Goal: Contribute content

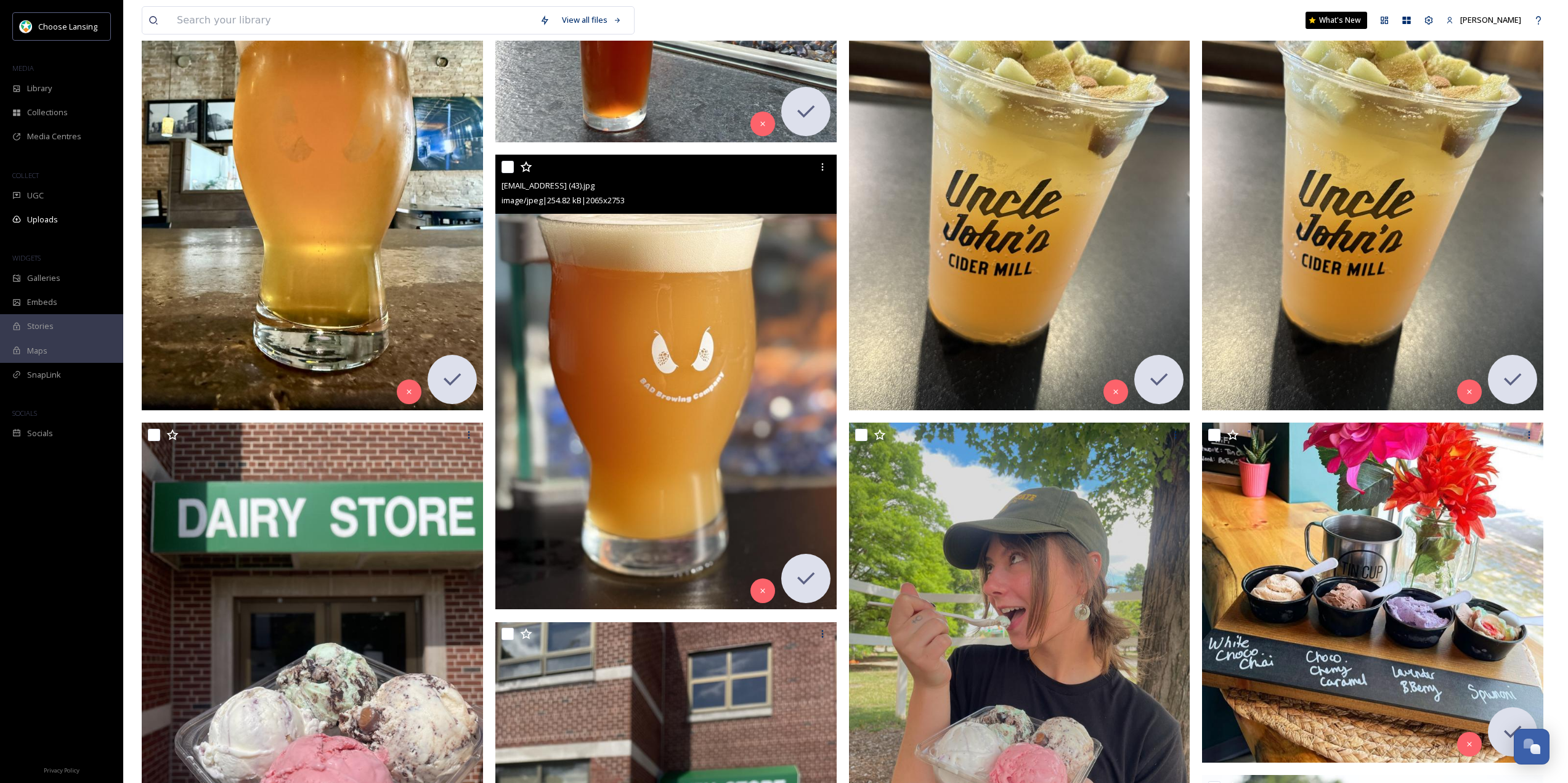
scroll to position [1047, 0]
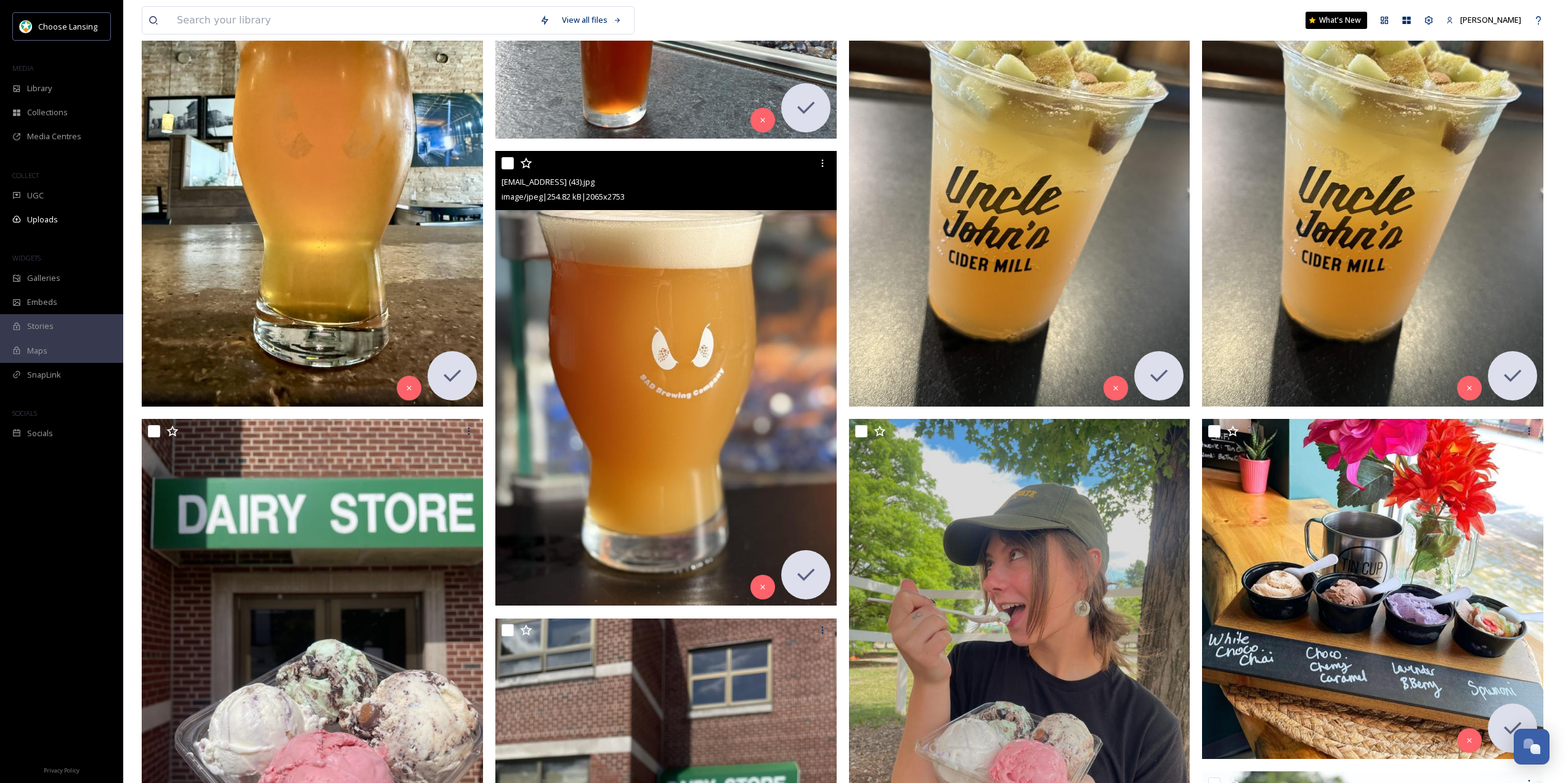
click at [720, 391] on img at bounding box center [666, 378] width 341 height 455
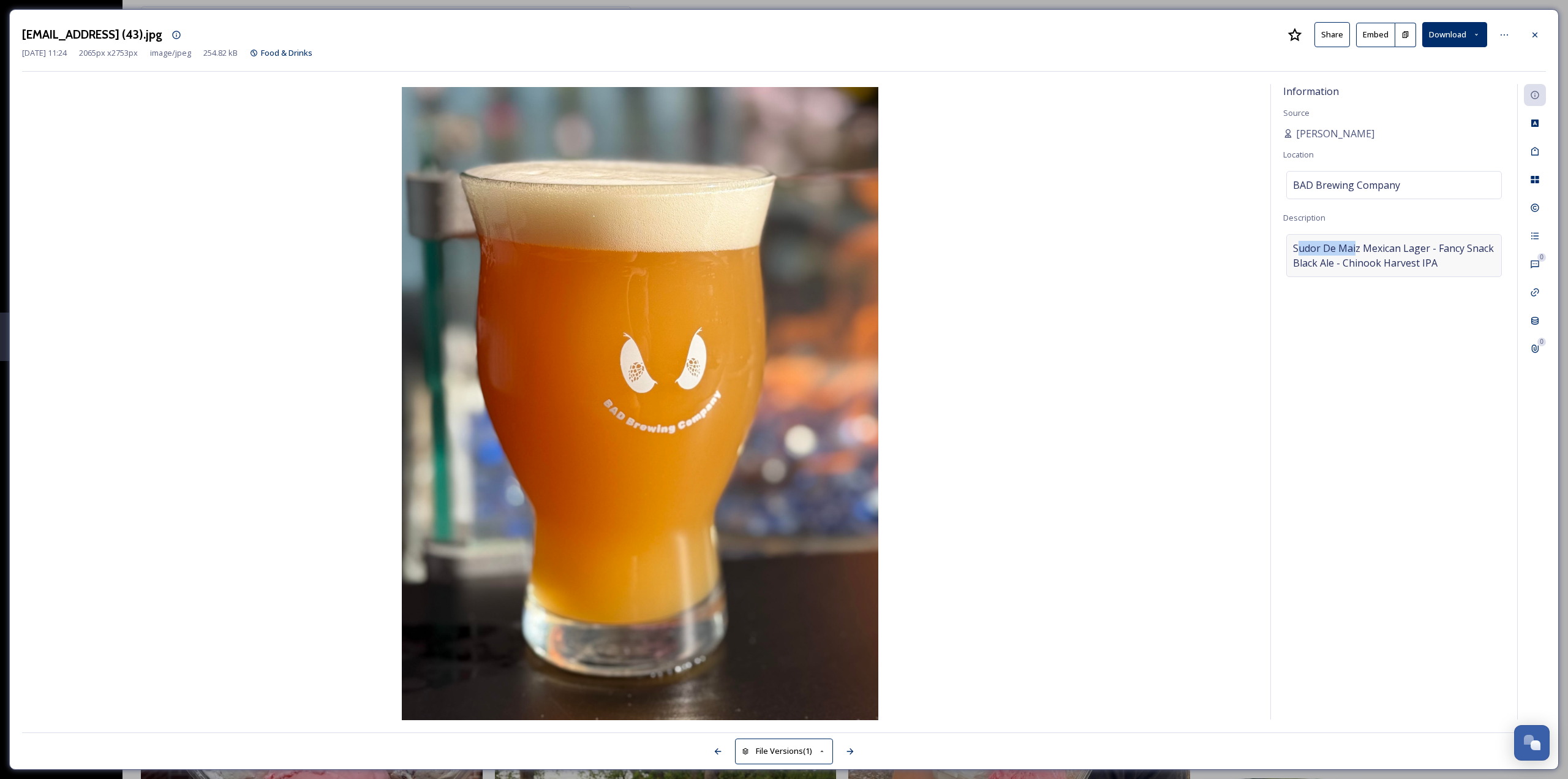
drag, startPoint x: 1296, startPoint y: 244, endPoint x: 1354, endPoint y: 251, distance: 58.4
click at [1354, 251] on span "Sudor De Maiz Mexican Lager - Fancy Snack Black Ale - Chinook Harvest IPA" at bounding box center [1394, 255] width 202 height 29
drag, startPoint x: 1289, startPoint y: 246, endPoint x: 1427, endPoint y: 263, distance: 139.0
click at [1431, 246] on textarea "Sudor De Maiz Mexican Lager - Fancy Snack Black Ale - Chinook Harvest IPA" at bounding box center [1394, 285] width 222 height 102
click at [1431, 263] on textarea "Sudor De Maiz Mexican Lager - Fancy Snack Black Ale - Chinook Harvest IPA" at bounding box center [1394, 285] width 222 height 102
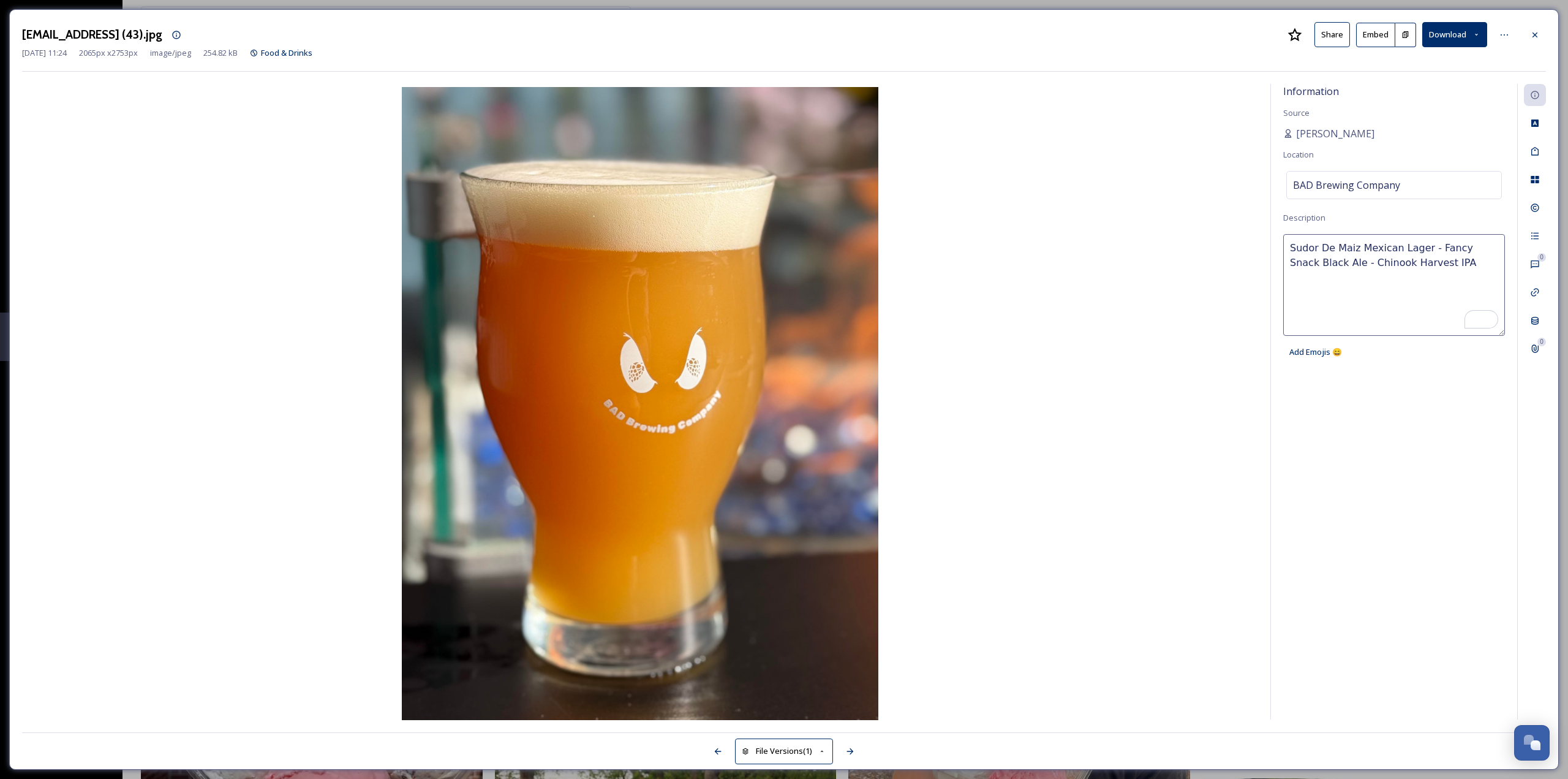
drag, startPoint x: 1420, startPoint y: 245, endPoint x: 1265, endPoint y: 202, distance: 160.9
click at [1265, 202] on div "Information Source [PERSON_NAME] Location BAD Brewing Company Description Sudor…" at bounding box center [784, 402] width 1523 height 636
click at [1539, 35] on icon at bounding box center [1534, 34] width 10 height 10
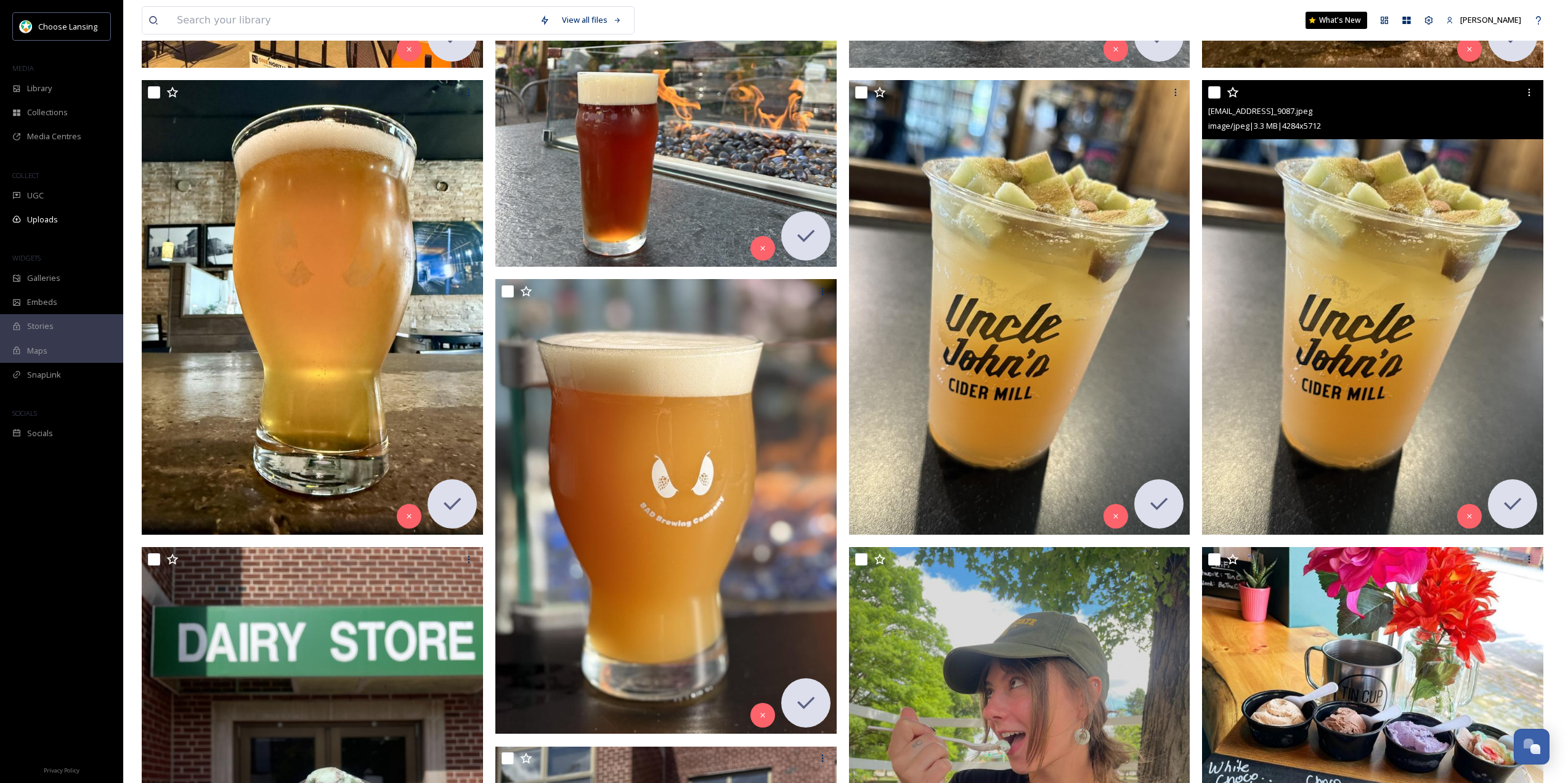
scroll to position [924, 0]
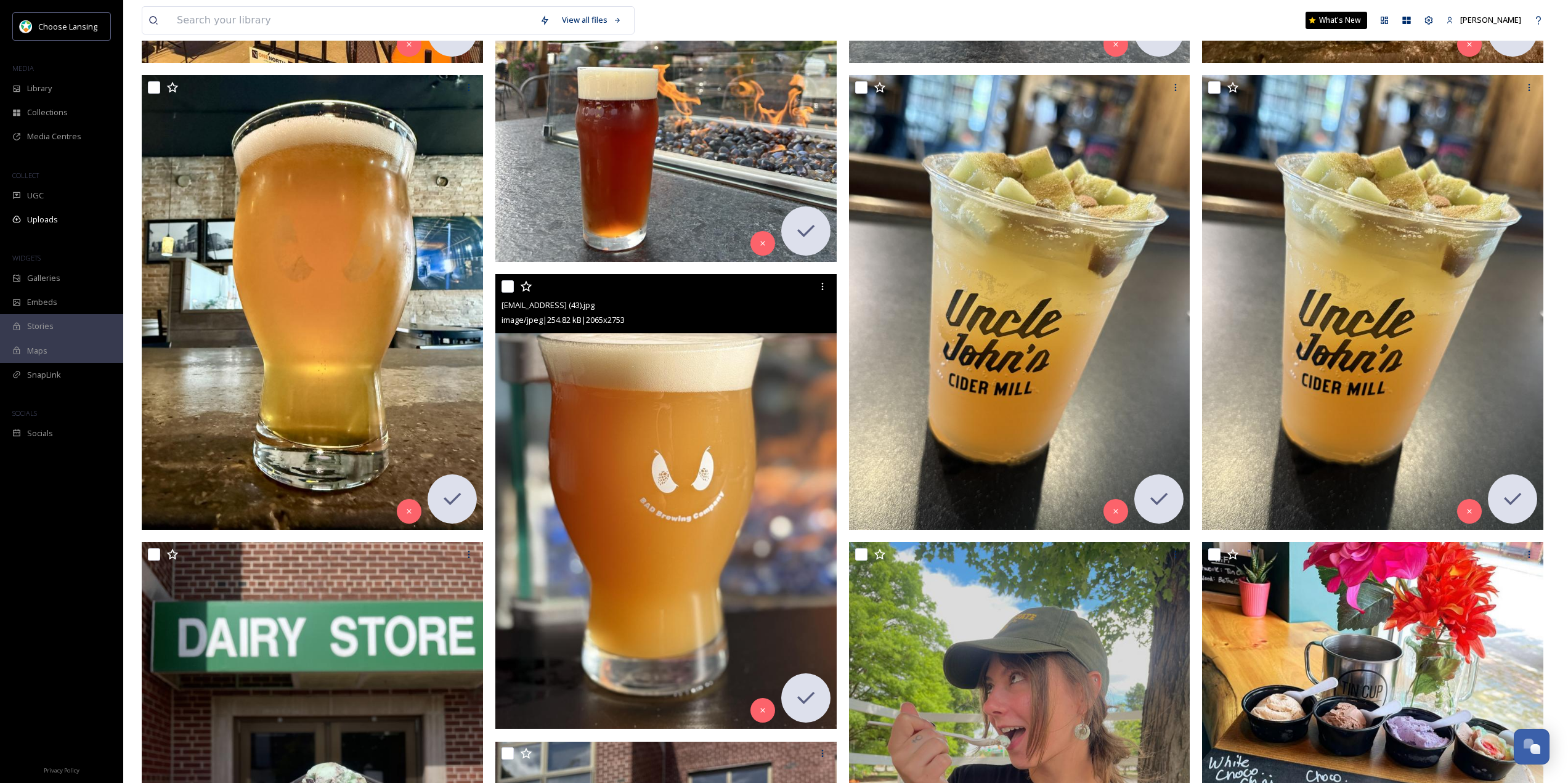
click at [740, 480] on img at bounding box center [666, 501] width 341 height 455
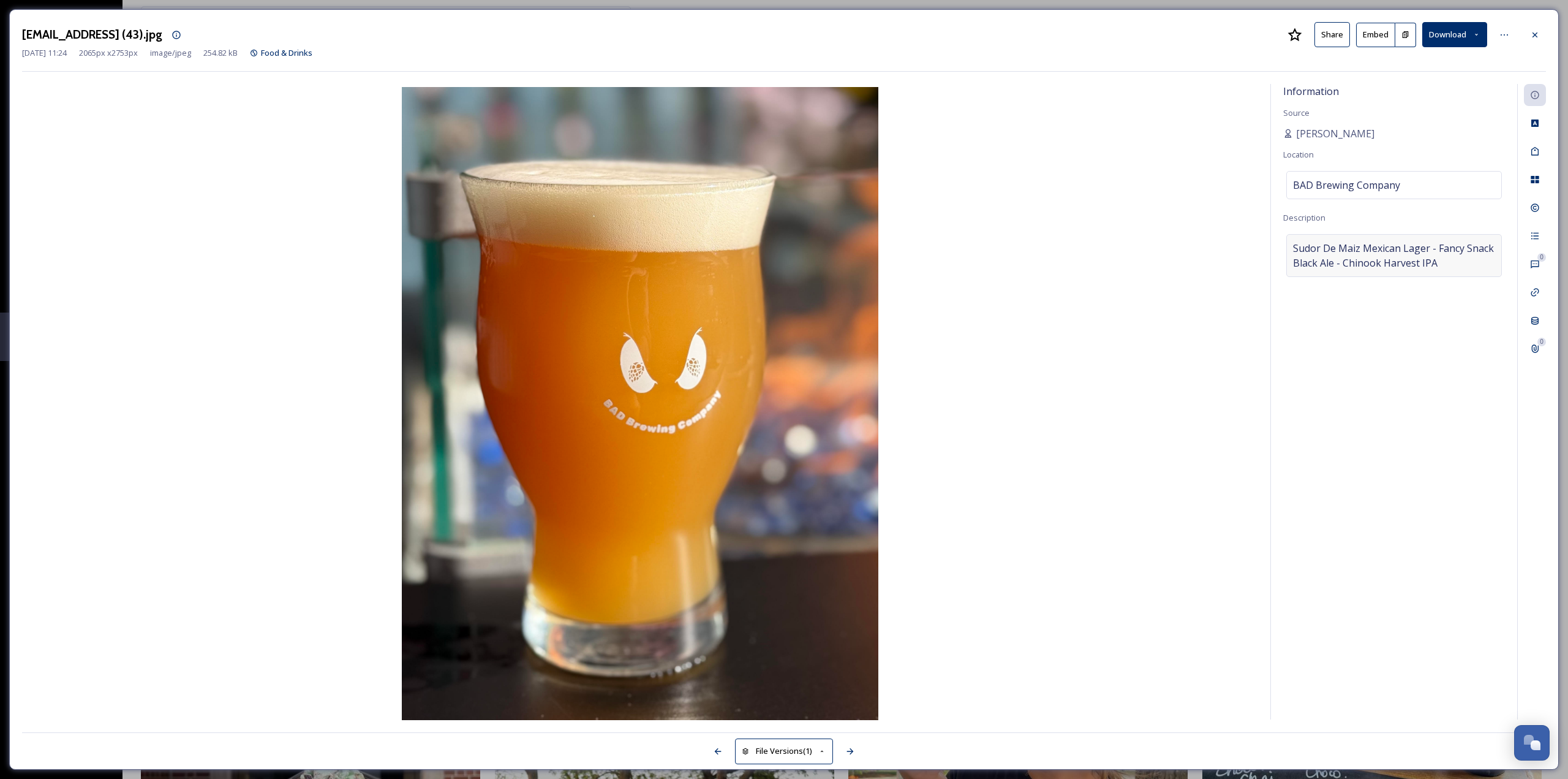
click at [1429, 244] on span "Sudor De Maiz Mexican Lager - Fancy Snack Black Ale - Chinook Harvest IPA" at bounding box center [1394, 255] width 202 height 29
drag, startPoint x: 1420, startPoint y: 245, endPoint x: 1264, endPoint y: 242, distance: 156.0
click at [1264, 242] on div "Information Source [PERSON_NAME] Location BAD Brewing Company Description Sudor…" at bounding box center [784, 402] width 1523 height 636
click at [1424, 281] on textarea "Sudor De Maiz Mexican Lager - Fancy Snack Black Ale - Chinook Harvest IPA" at bounding box center [1394, 285] width 222 height 102
drag, startPoint x: 1338, startPoint y: 260, endPoint x: 1226, endPoint y: 224, distance: 117.6
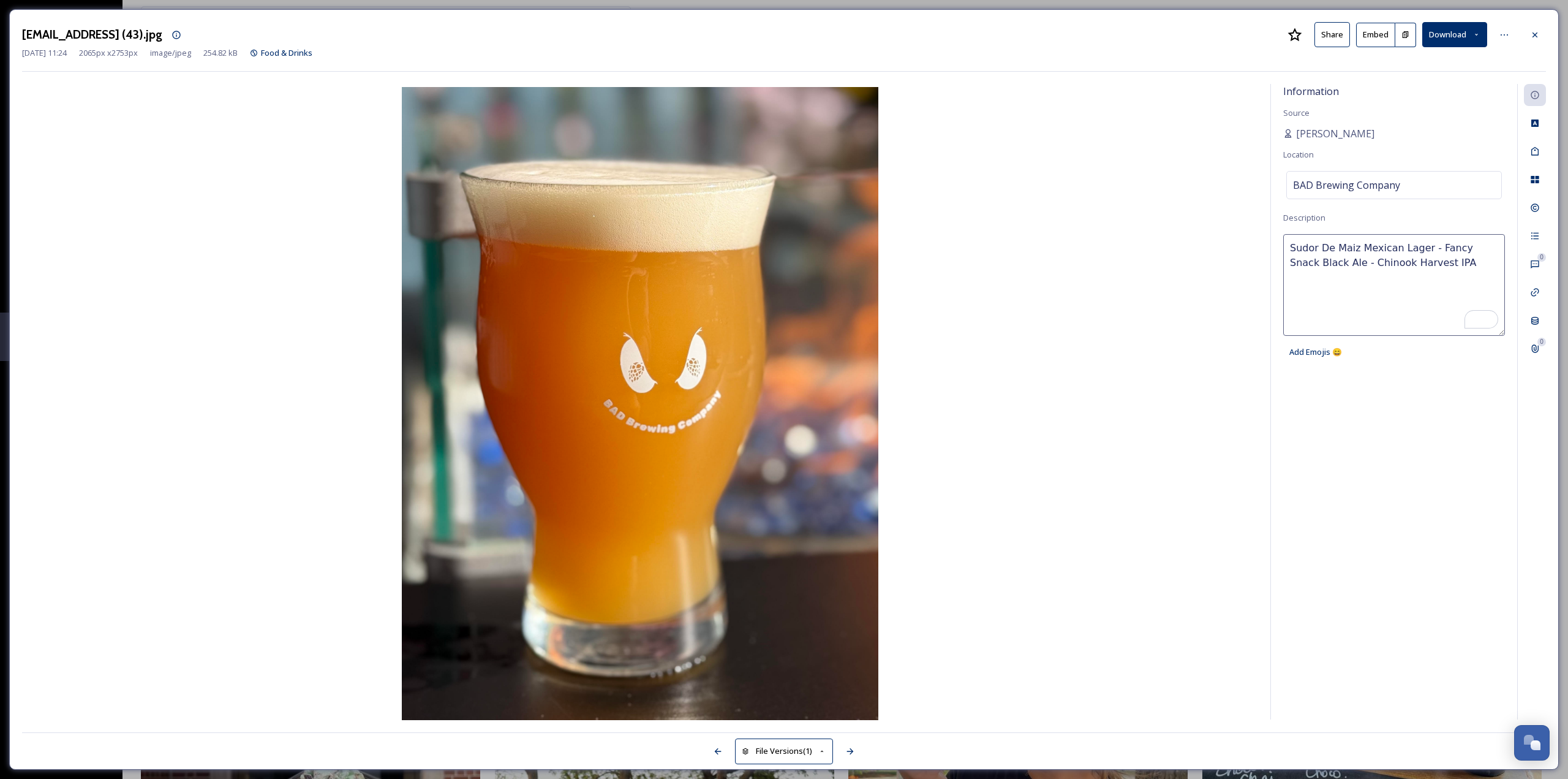
click at [1226, 224] on div "Information Source [PERSON_NAME] Location BAD Brewing Company Description Sudor…" at bounding box center [784, 402] width 1523 height 636
type textarea "Chinook Harvest IPA"
click at [1142, 41] on div "[EMAIL_ADDRESS] (43).jpg Share Embed Download" at bounding box center [784, 34] width 1523 height 25
click at [1536, 34] on icon at bounding box center [1535, 34] width 5 height 5
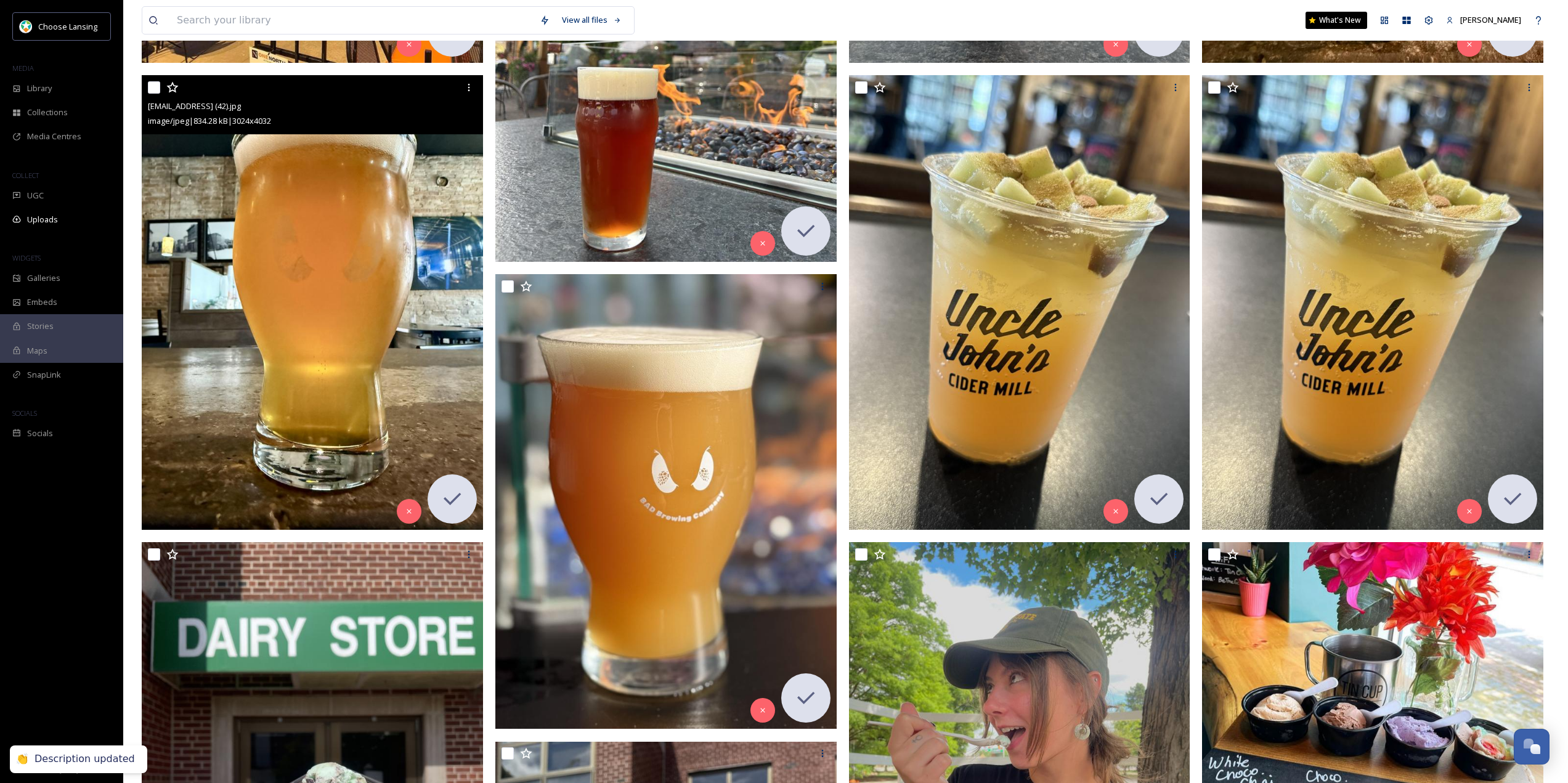
click at [374, 421] on img at bounding box center [312, 302] width 341 height 455
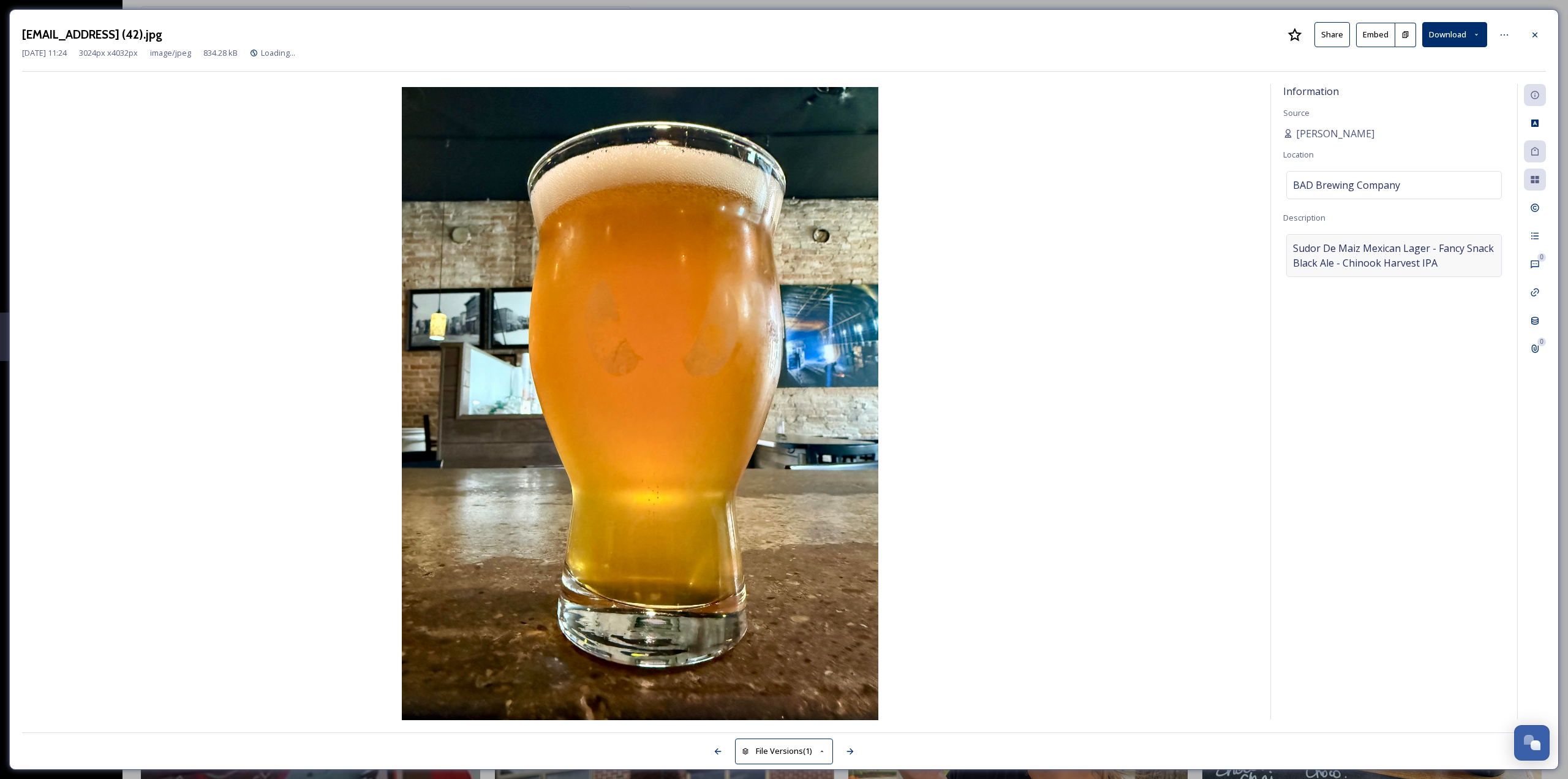
click at [1425, 247] on span "Sudor De Maiz Mexican Lager - Fancy Snack Black Ale - Chinook Harvest IPA" at bounding box center [1394, 255] width 202 height 29
drag, startPoint x: 1422, startPoint y: 244, endPoint x: 1438, endPoint y: 292, distance: 50.6
click at [1437, 291] on textarea "Sudor De Maiz Mexican Lager - Fancy Snack Black Ale - Chinook Harvest IPA" at bounding box center [1394, 285] width 222 height 102
type textarea "Sudor De Maiz Mexican Lager"
click at [1387, 504] on div "Information Source [PERSON_NAME] Location BAD Brewing Company Description Sudor…" at bounding box center [1394, 402] width 246 height 635
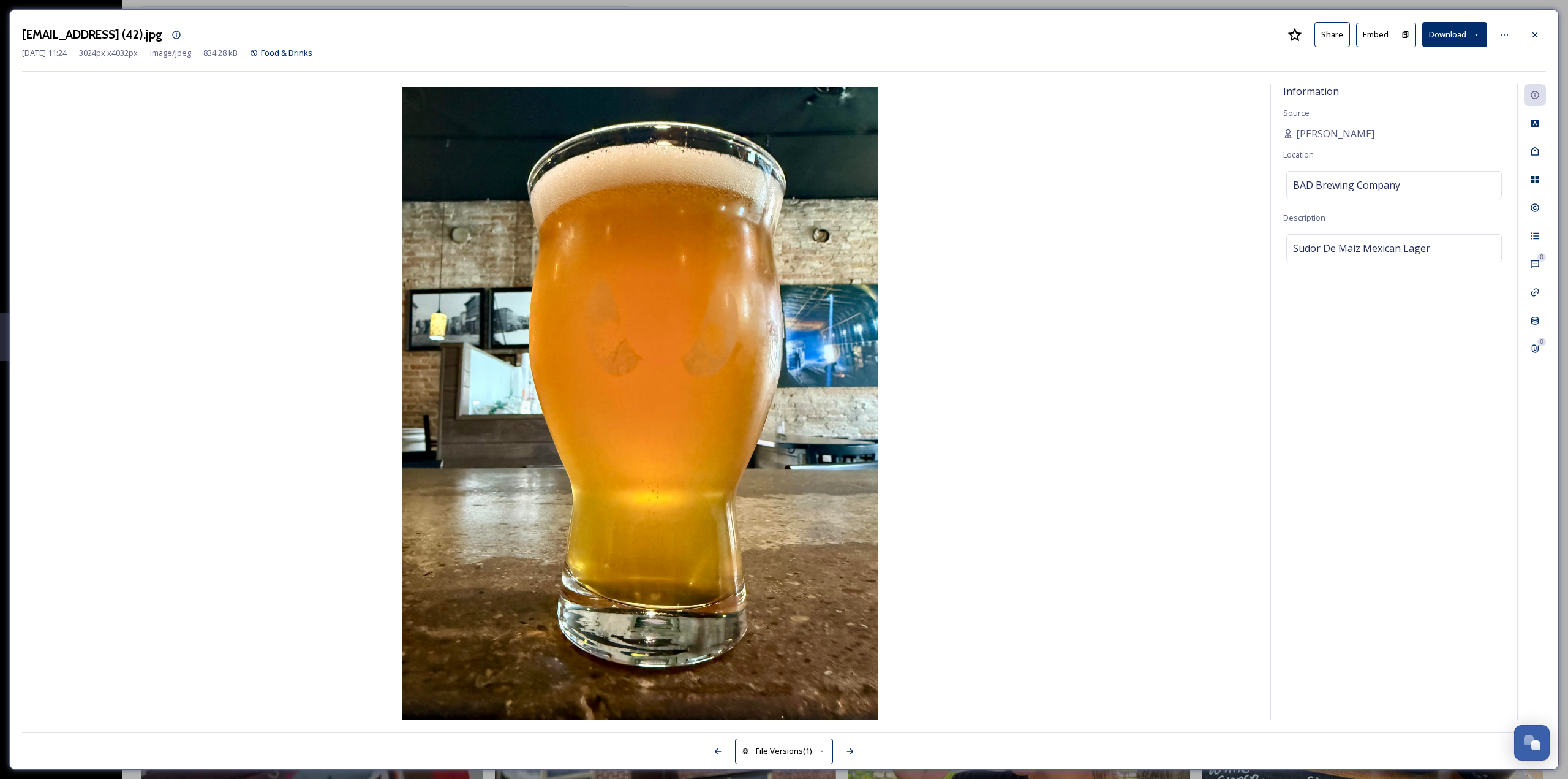
click at [1537, 32] on icon at bounding box center [1534, 34] width 10 height 10
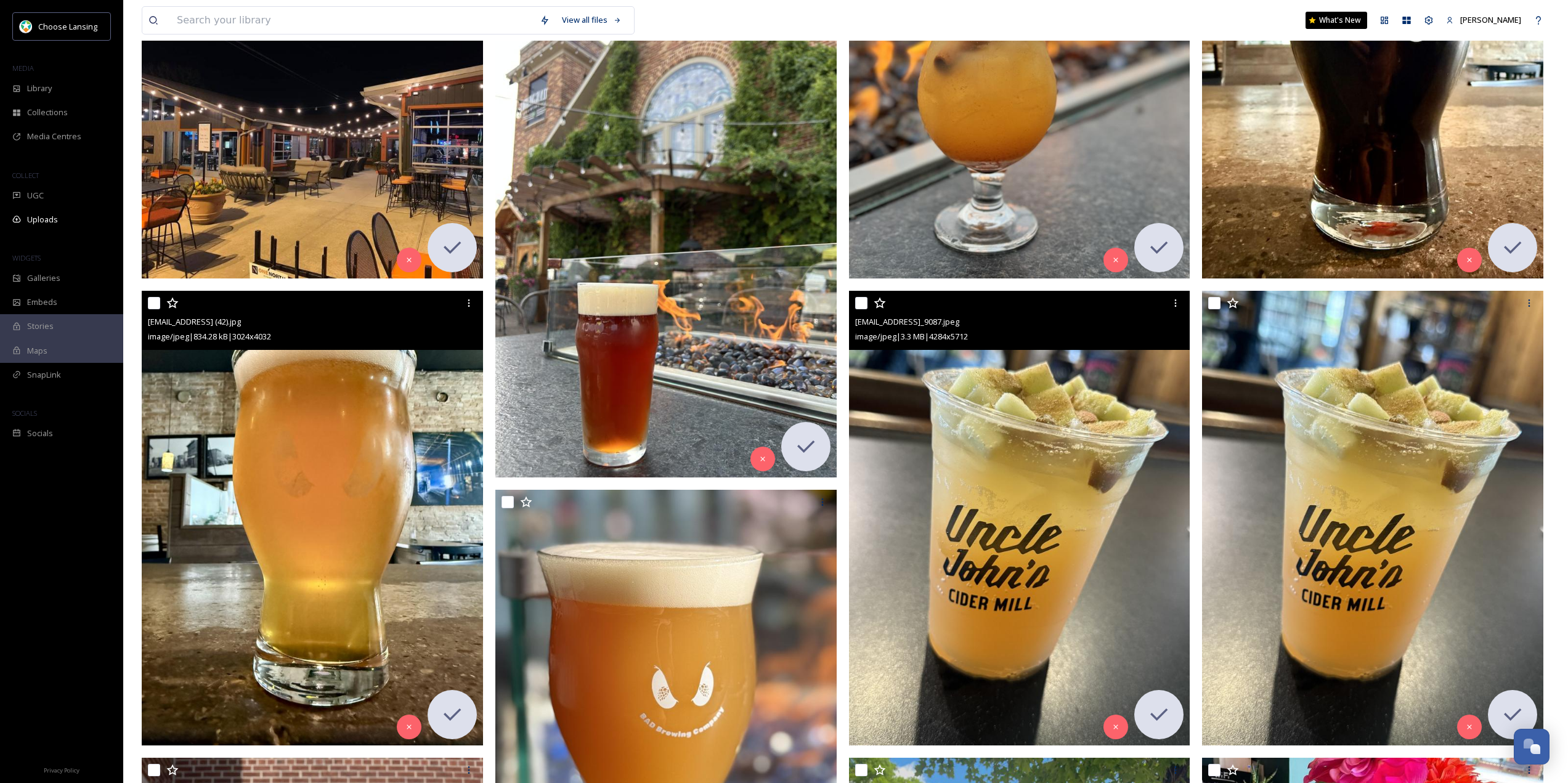
scroll to position [677, 0]
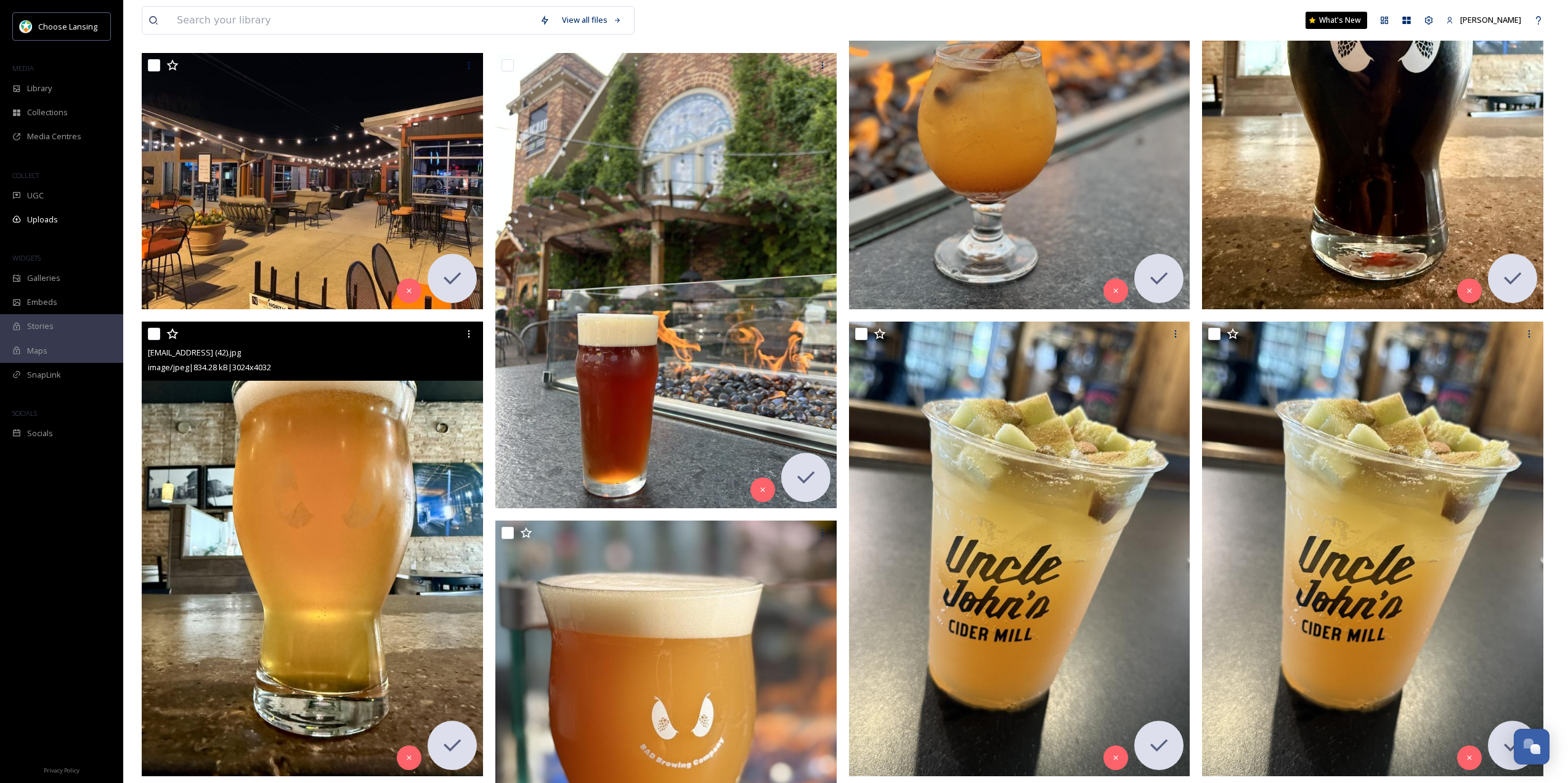
click at [1345, 120] on img at bounding box center [1372, 81] width 341 height 455
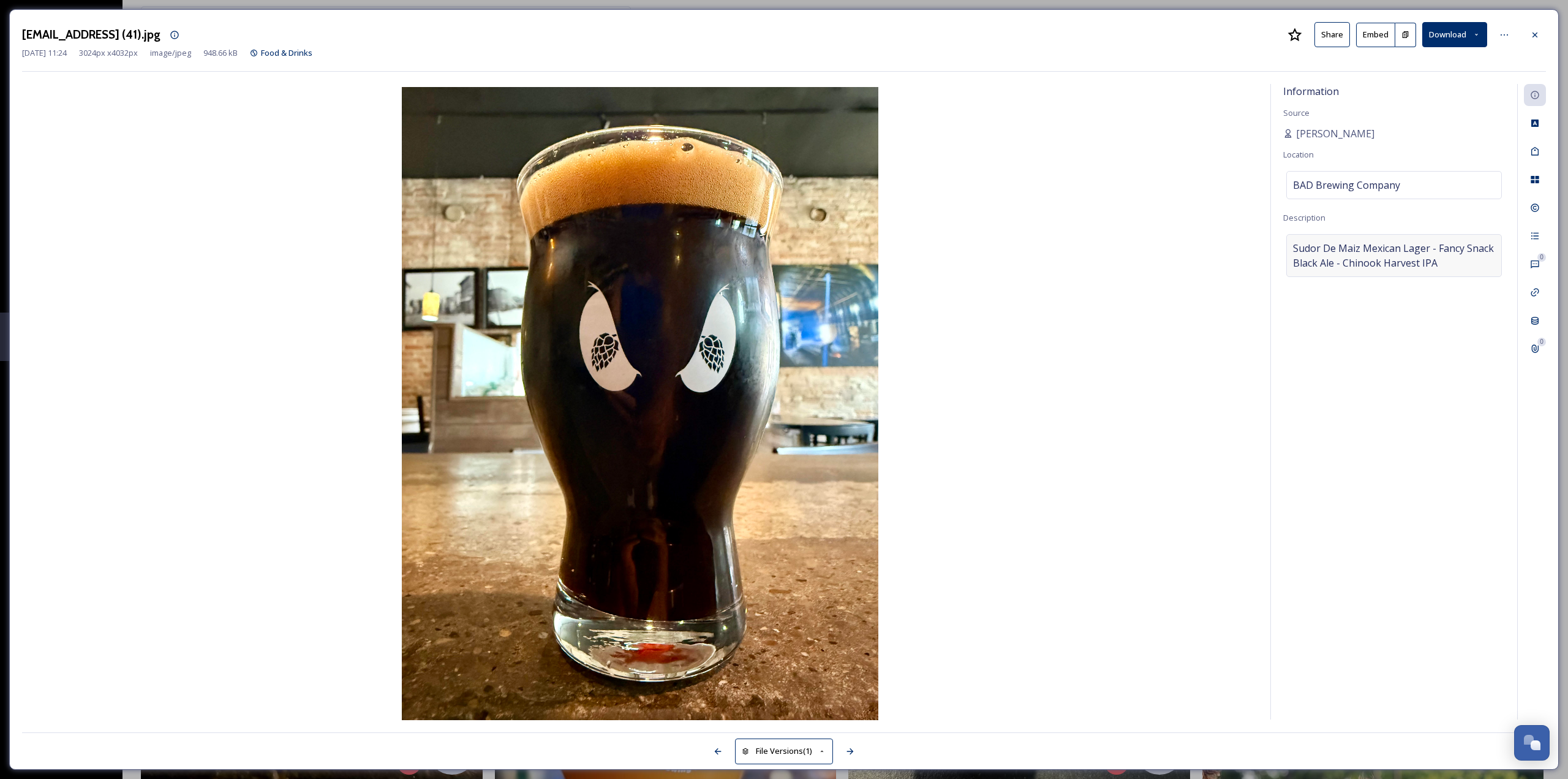
click at [1450, 263] on span "Sudor De Maiz Mexican Lager - Fancy Snack Black Ale - Chinook Harvest IPA" at bounding box center [1394, 255] width 202 height 29
drag, startPoint x: 1448, startPoint y: 264, endPoint x: 1329, endPoint y: 266, distance: 119.0
click at [1329, 266] on textarea "Sudor De Maiz Mexican Lager - Fancy Snack Black Ale - Chinook Harvest IPA" at bounding box center [1394, 285] width 222 height 102
drag, startPoint x: 1429, startPoint y: 249, endPoint x: 1244, endPoint y: 225, distance: 186.6
click at [1244, 225] on div "Information Source [PERSON_NAME] Location BAD Brewing Company Description Sudor…" at bounding box center [784, 402] width 1523 height 636
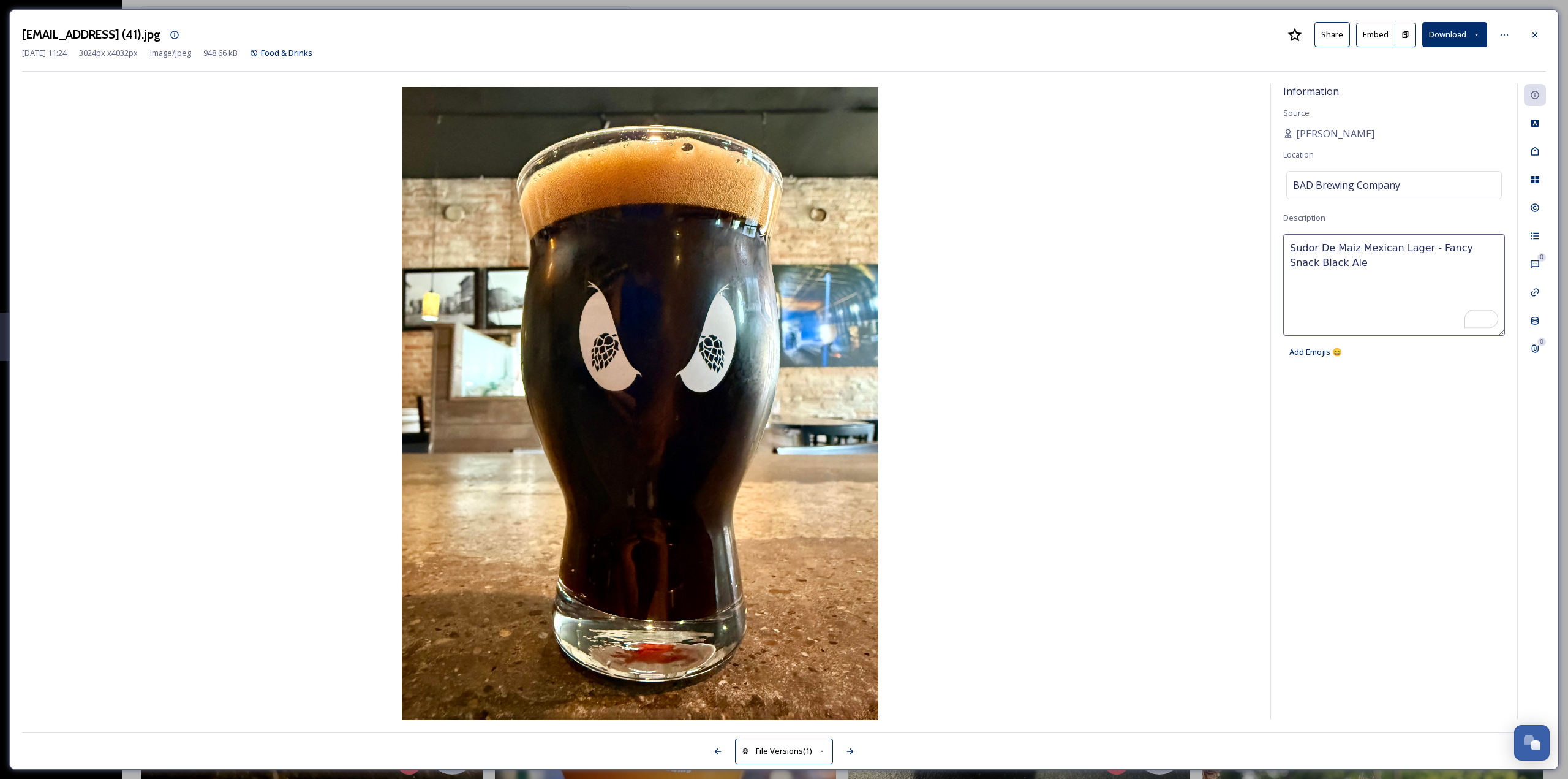
type textarea "Fancy Snack Black Ale"
click at [1118, 36] on div "[EMAIL_ADDRESS] (41).jpg Share Embed Download" at bounding box center [784, 34] width 1523 height 25
click at [1325, 246] on span "Fancy Snack Black Ale" at bounding box center [1342, 248] width 99 height 15
click at [1325, 246] on textarea "Fancy Snack Black Ale" at bounding box center [1394, 285] width 222 height 102
click at [1148, 186] on img at bounding box center [640, 405] width 1236 height 635
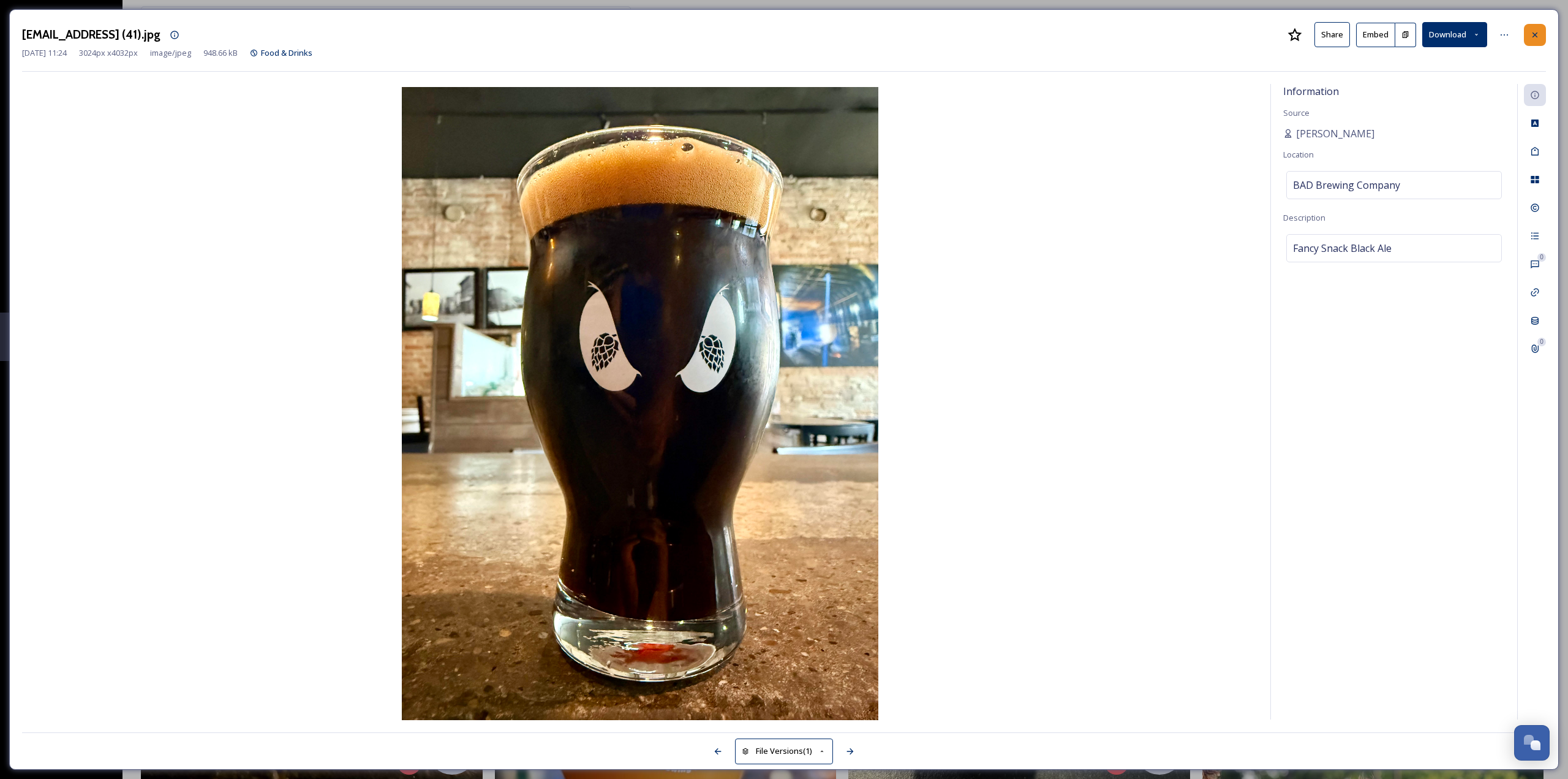
click at [1536, 36] on icon at bounding box center [1534, 34] width 10 height 10
